Goal: Information Seeking & Learning: Find specific page/section

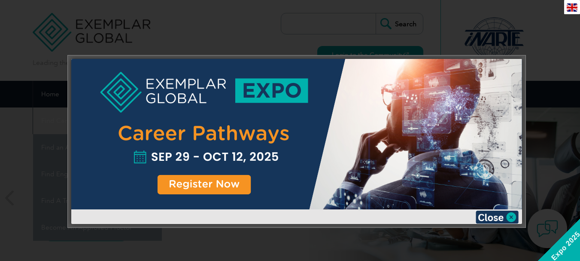
click at [550, 66] on div at bounding box center [290, 130] width 580 height 261
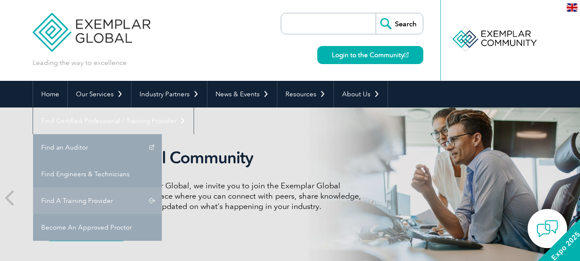
click at [162, 187] on link "Find A Training Provider" at bounding box center [97, 200] width 129 height 27
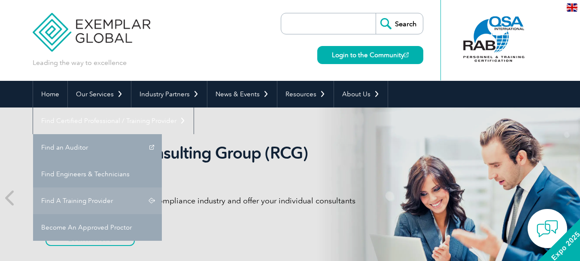
click at [162, 187] on link "Find A Training Provider" at bounding box center [97, 200] width 129 height 27
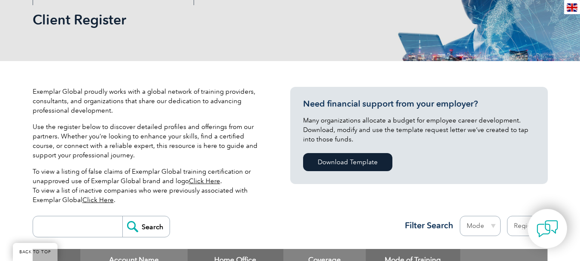
scroll to position [258, 0]
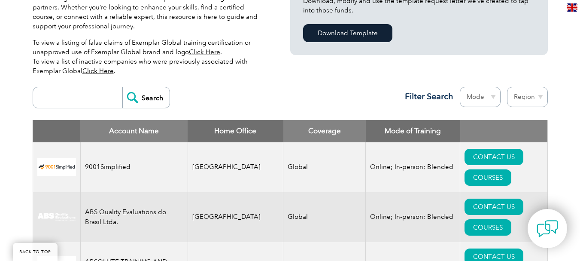
click at [72, 94] on input "search" at bounding box center [79, 97] width 85 height 21
type input "win"
click at [143, 103] on input "Search" at bounding box center [145, 97] width 47 height 21
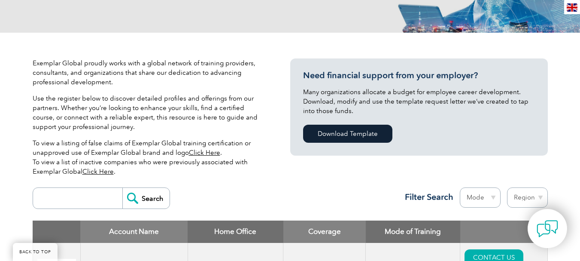
scroll to position [172, 0]
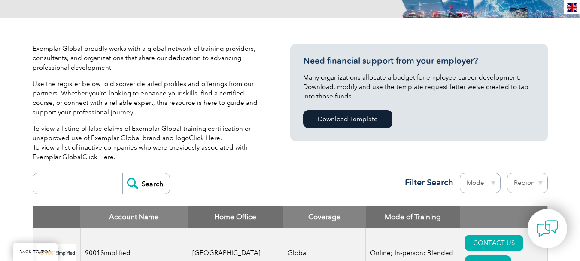
click at [85, 188] on input "search" at bounding box center [79, 183] width 85 height 21
type input "win"
click at [131, 188] on input "Search" at bounding box center [145, 183] width 47 height 21
